Goal: Task Accomplishment & Management: Complete application form

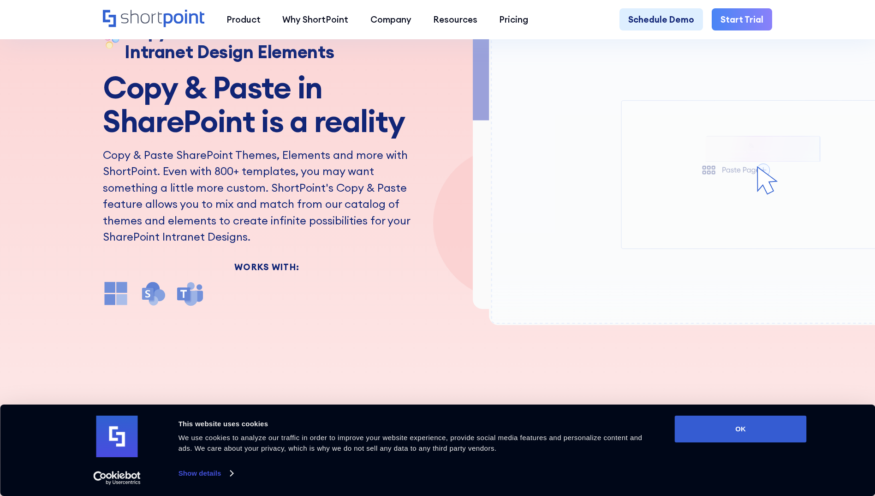
scroll to position [138, 0]
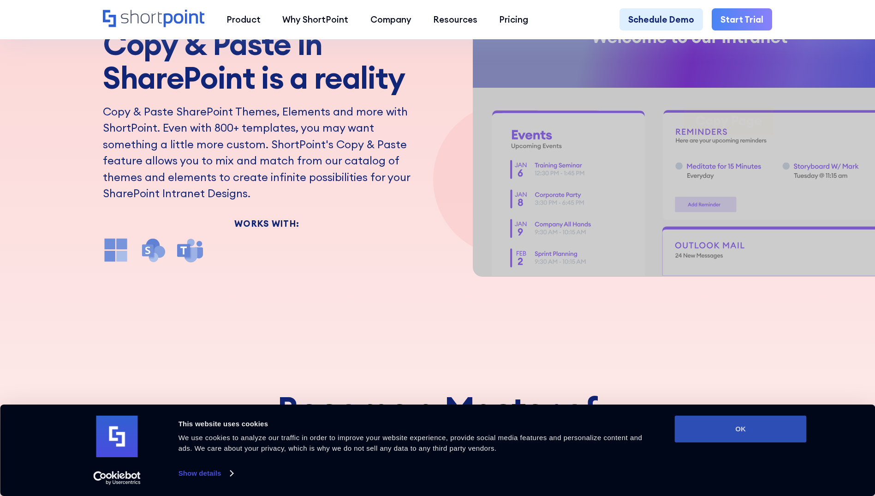
click at [729, 430] on button "OK" at bounding box center [741, 428] width 132 height 27
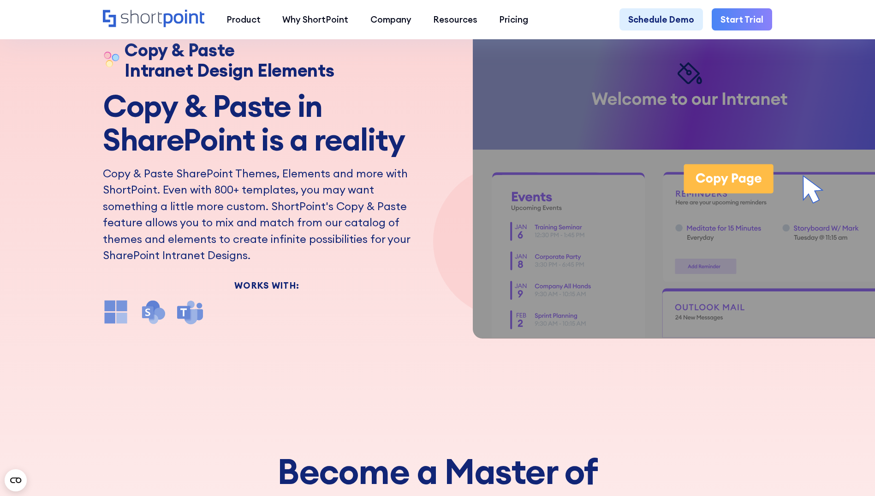
scroll to position [0, 0]
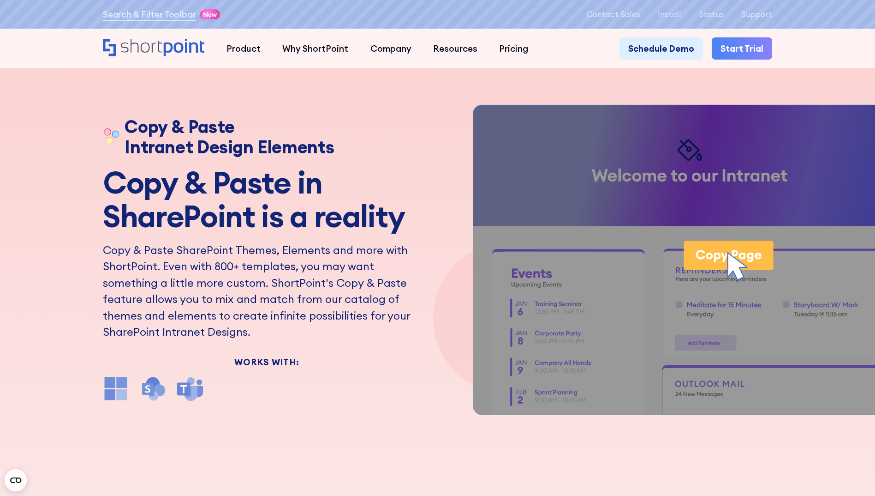
click at [726, 52] on link "Start Trial" at bounding box center [742, 48] width 60 height 22
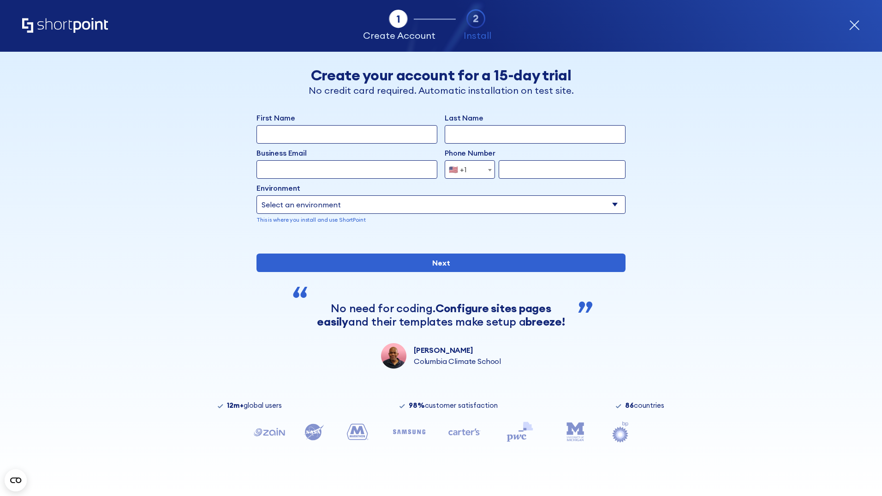
click at [446, 203] on select "Select an environment Microsoft 365 SharePoint Online SharePoint 2019 (On-Premi…" at bounding box center [441, 204] width 369 height 18
drag, startPoint x: 726, startPoint y: 191, endPoint x: 726, endPoint y: 186, distance: 5.1
click at [726, 191] on div "Tab 1 Tab 2 Tab 3 Tab 4 Tell us more about you New customer Existing customer B…" at bounding box center [441, 274] width 882 height 444
